Goal: Information Seeking & Learning: Learn about a topic

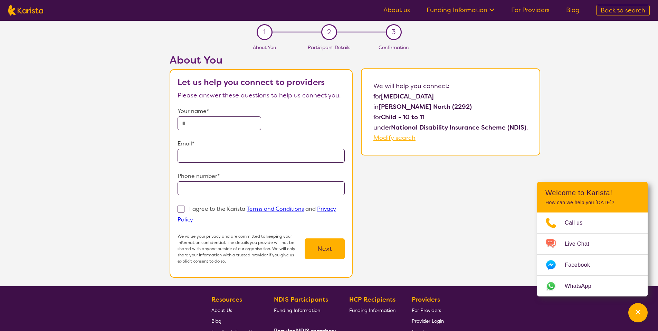
click at [381, 141] on span "Modify search" at bounding box center [394, 138] width 42 height 8
select select "[MEDICAL_DATA]"
select select "CH"
select select "NDIS"
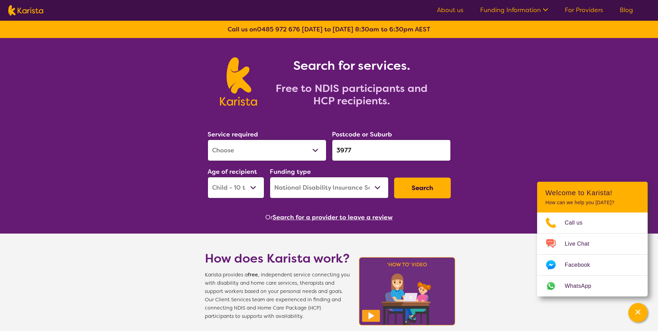
click at [418, 189] on button "Search" at bounding box center [422, 187] width 57 height 21
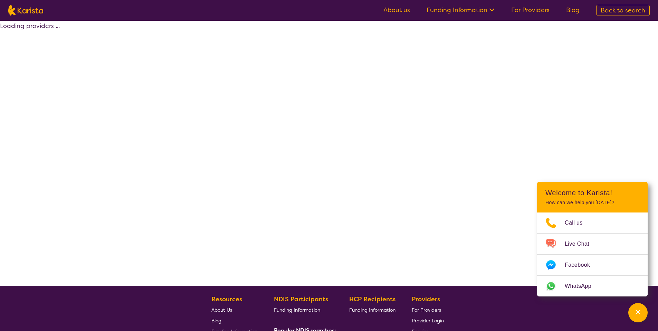
select select "by_score"
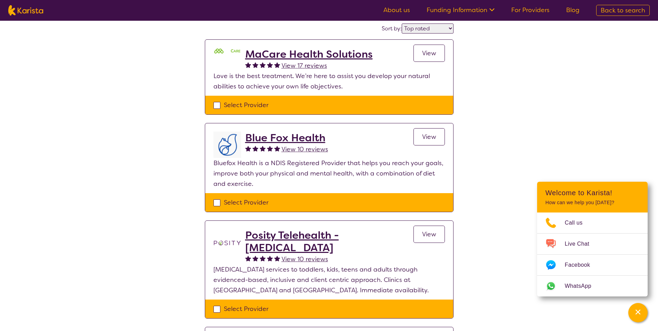
scroll to position [47, 0]
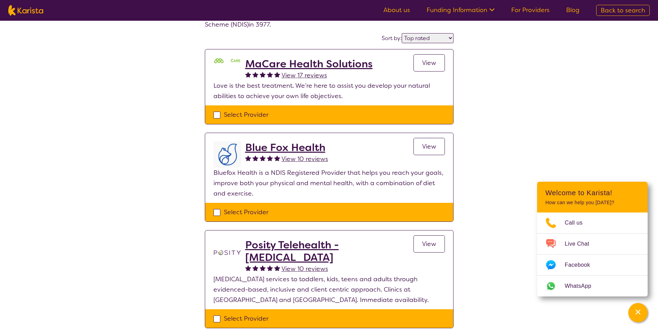
click at [605, 7] on span "Back to search" at bounding box center [622, 10] width 45 height 8
select select "[MEDICAL_DATA]"
select select "CH"
select select "NDIS"
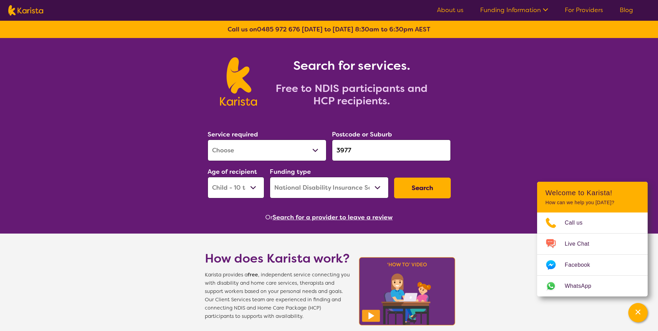
click at [224, 188] on select "Early Childhood - 0 to 9 Child - 10 to 11 Adolescent - 12 to 17 Adult - 18 to 6…" at bounding box center [236, 187] width 57 height 21
click at [430, 184] on button "Search" at bounding box center [422, 187] width 57 height 21
select select "by_score"
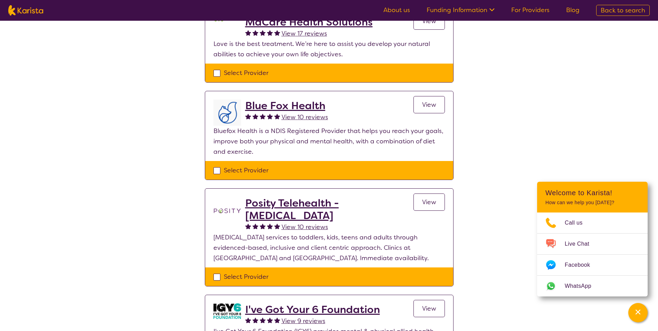
scroll to position [90, 0]
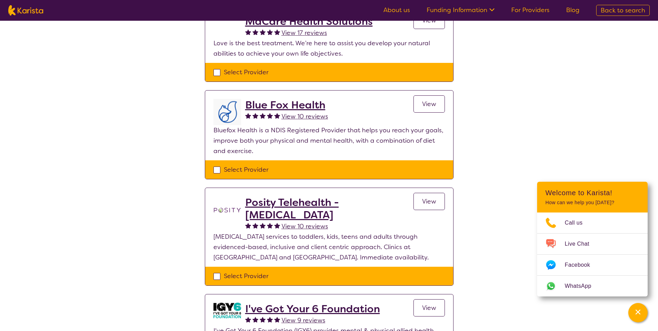
select select "[MEDICAL_DATA]"
select select "CH"
select select "NDIS"
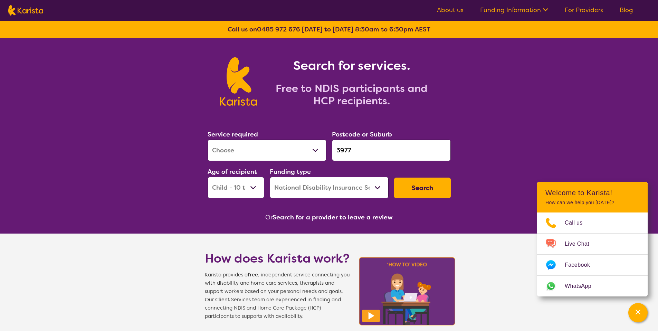
click at [239, 187] on select "Early Childhood - 0 to 9 Child - 10 to 11 Adolescent - 12 to 17 Adult - 18 to 6…" at bounding box center [236, 187] width 57 height 21
select select "EC"
click at [208, 177] on select "Early Childhood - 0 to 9 Child - 10 to 11 Adolescent - 12 to 17 Adult - 18 to 6…" at bounding box center [236, 187] width 57 height 21
click at [432, 184] on button "Search" at bounding box center [422, 187] width 57 height 21
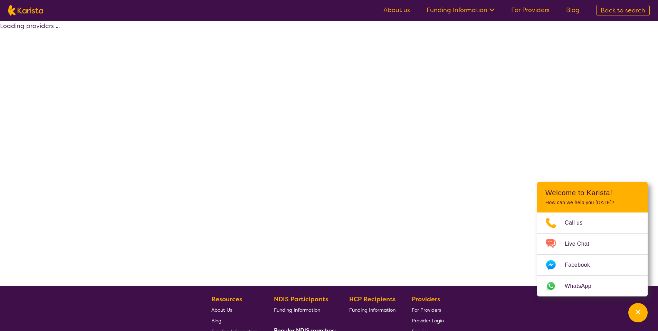
select select "by_score"
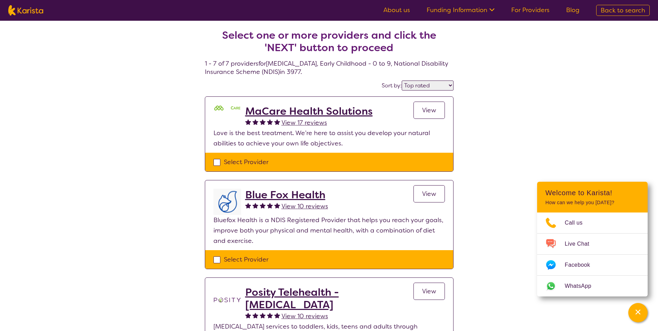
select select "[MEDICAL_DATA]"
select select "EC"
select select "NDIS"
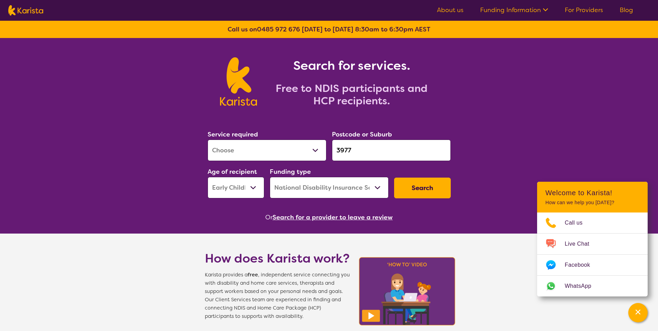
click at [359, 151] on input "3977" at bounding box center [391, 150] width 119 height 21
click at [358, 151] on input "3977" at bounding box center [391, 150] width 119 height 21
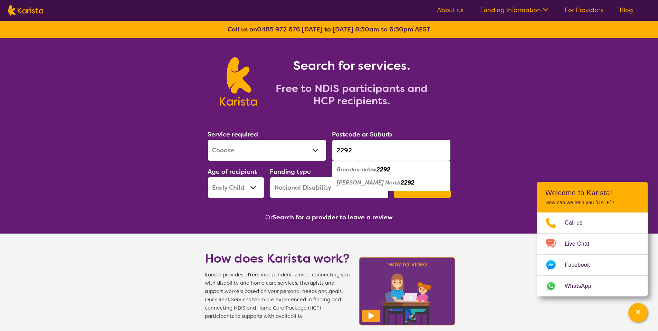
type input "2292"
click at [211, 240] on section "How does Karista work? Karista provides a free , independent service connecting…" at bounding box center [328, 276] width 265 height 87
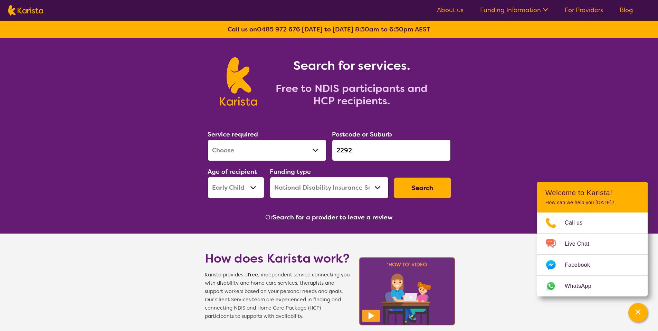
click at [416, 194] on button "Search" at bounding box center [422, 187] width 57 height 21
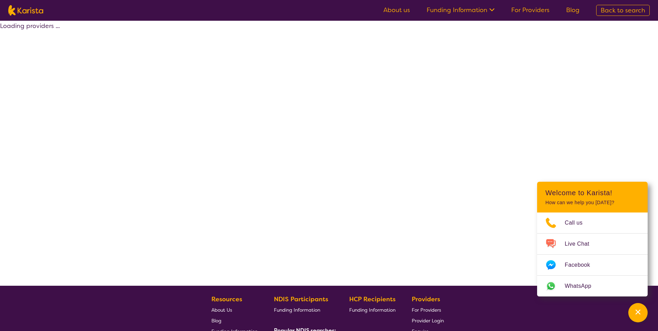
select select "by_score"
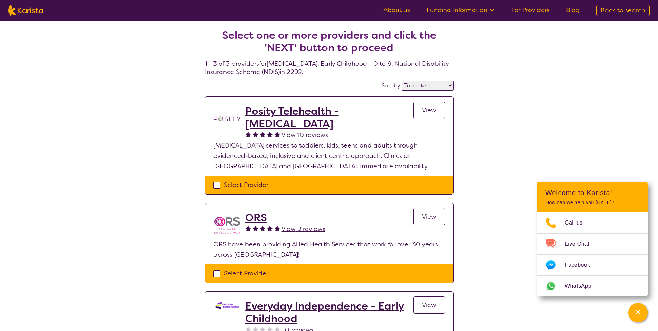
select select "[MEDICAL_DATA]"
select select "EC"
select select "NDIS"
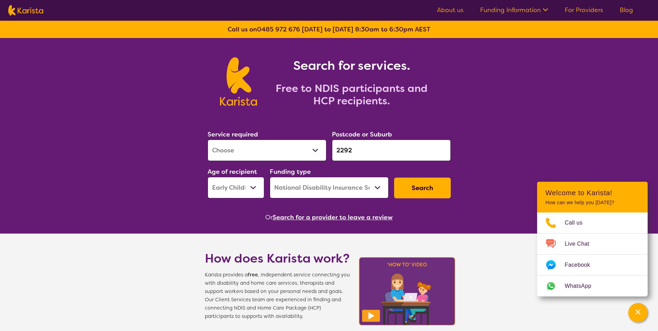
click at [239, 191] on select "Early Childhood - 0 to 9 Child - 10 to 11 Adolescent - 12 to 17 Adult - 18 to 6…" at bounding box center [236, 187] width 57 height 21
select select "CH"
click at [208, 177] on select "Early Childhood - 0 to 9 Child - 10 to 11 Adolescent - 12 to 17 Adult - 18 to 6…" at bounding box center [236, 187] width 57 height 21
click at [405, 192] on button "Search" at bounding box center [422, 187] width 57 height 21
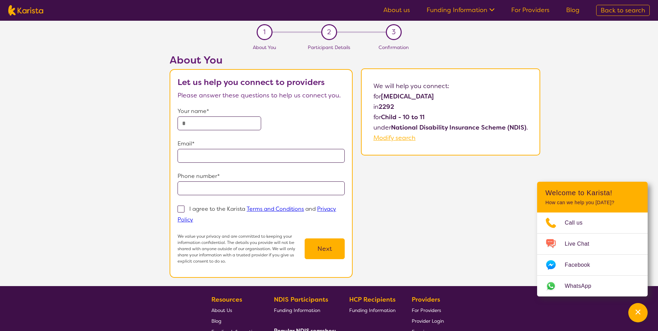
select select "[MEDICAL_DATA]"
select select "CH"
select select "NDIS"
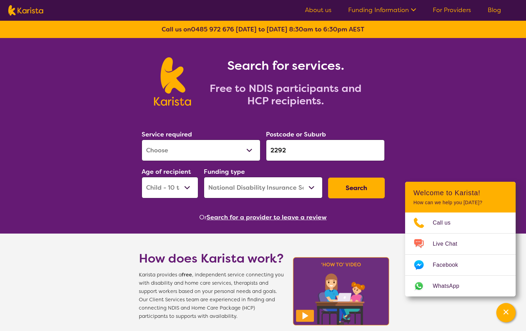
click at [177, 193] on select "Early Childhood - 0 to 9 Child - 10 to 11 Adolescent - 12 to 17 Adult - 18 to 6…" at bounding box center [170, 187] width 57 height 21
click at [142, 177] on select "Early Childhood - 0 to 9 Child - 10 to 11 Adolescent - 12 to 17 Adult - 18 to 6…" at bounding box center [170, 187] width 57 height 21
click at [170, 184] on select "Early Childhood - 0 to 9 Child - 10 to 11 Adolescent - 12 to 17 Adult - 18 to 6…" at bounding box center [170, 187] width 57 height 21
select select "EC"
click at [142, 177] on select "Early Childhood - 0 to 9 Child - 10 to 11 Adolescent - 12 to 17 Adult - 18 to 6…" at bounding box center [170, 187] width 57 height 21
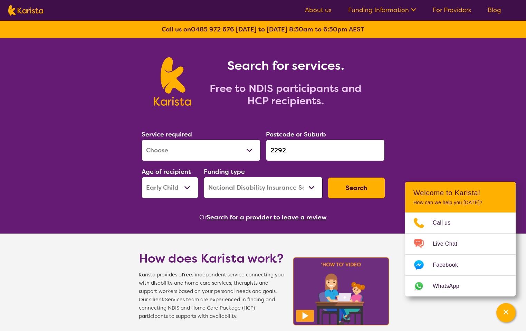
click at [353, 183] on button "Search" at bounding box center [356, 187] width 57 height 21
select select "by_score"
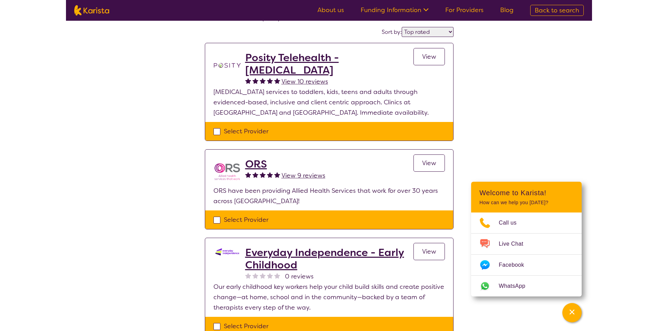
scroll to position [62, 0]
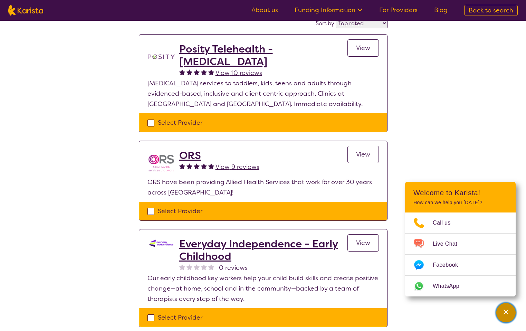
click at [515, 309] on button "Channel Menu" at bounding box center [505, 312] width 19 height 19
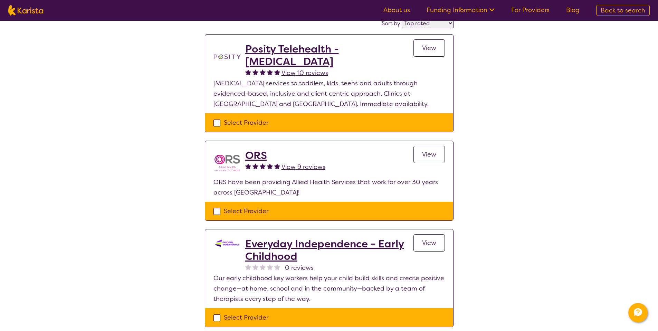
click at [611, 10] on span "Back to search" at bounding box center [622, 10] width 45 height 8
select select "[MEDICAL_DATA]"
select select "EC"
select select "NDIS"
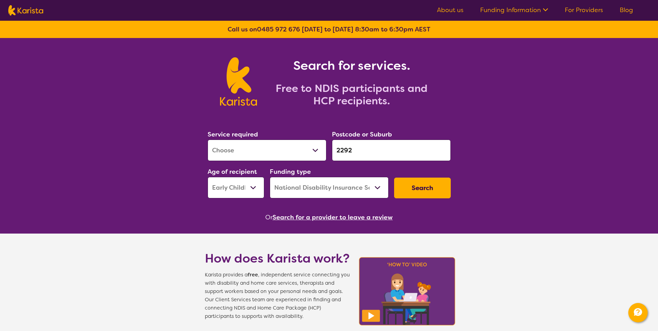
click at [243, 192] on select "Early Childhood - 0 to 9 Child - 10 to 11 Adolescent - 12 to 17 Adult - 18 to 6…" at bounding box center [236, 187] width 57 height 21
select select "CH"
click at [208, 177] on select "Early Childhood - 0 to 9 Child - 10 to 11 Adolescent - 12 to 17 Adult - 18 to 6…" at bounding box center [236, 187] width 57 height 21
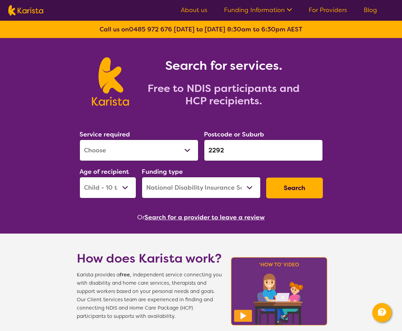
click at [297, 186] on button "Search" at bounding box center [294, 187] width 57 height 21
